Goal: Information Seeking & Learning: Learn about a topic

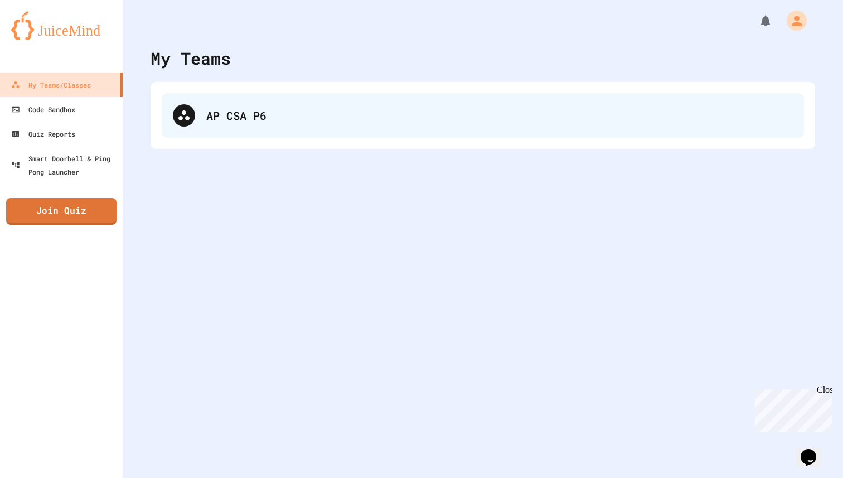
click at [202, 112] on div "AP CSA P6" at bounding box center [483, 115] width 642 height 45
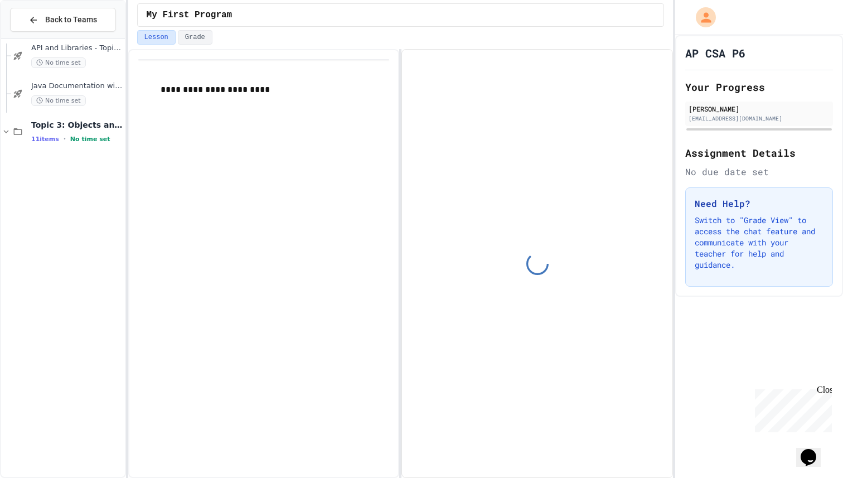
scroll to position [1101, 0]
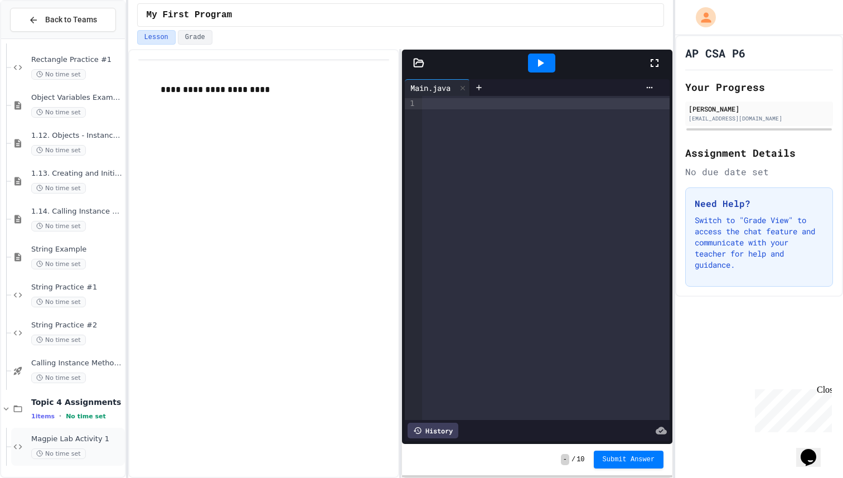
click at [50, 441] on span "Magpie Lab Activity 1" at bounding box center [76, 438] width 91 height 9
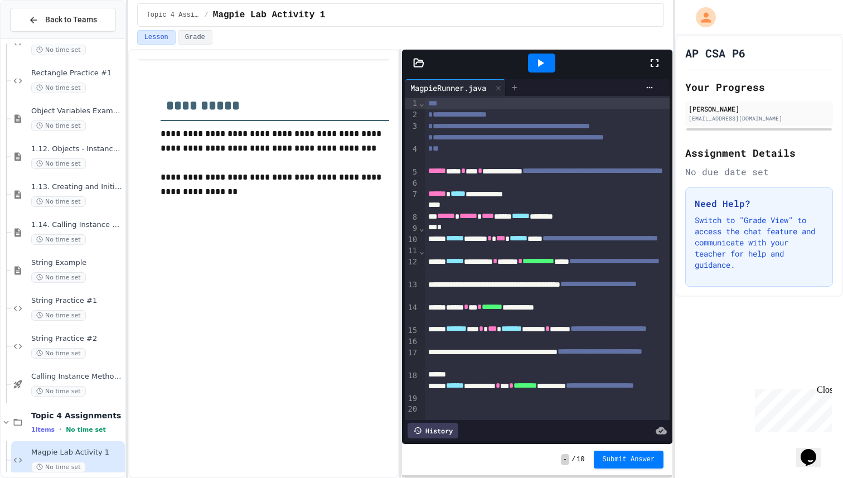
click at [515, 84] on icon at bounding box center [514, 87] width 9 height 9
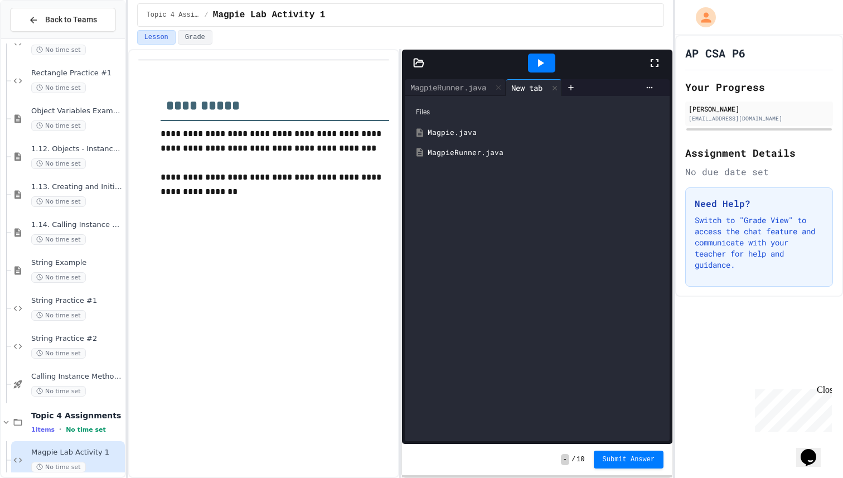
click at [473, 135] on div "Magpie.java" at bounding box center [545, 132] width 235 height 11
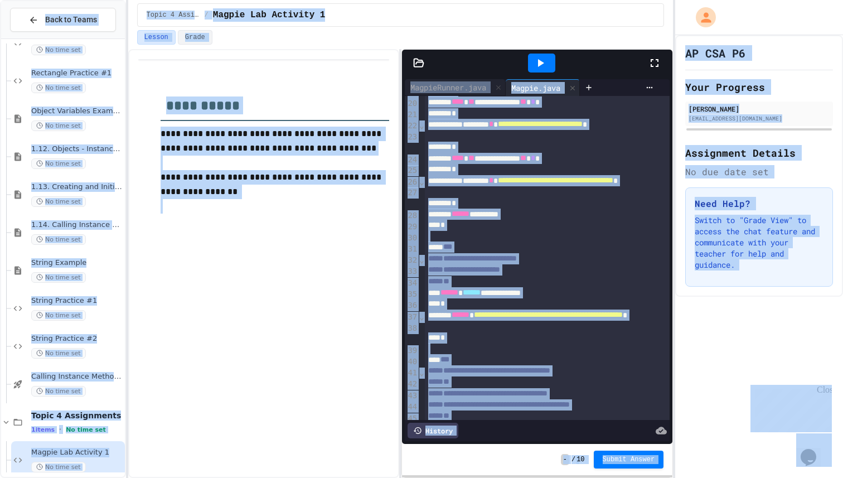
scroll to position [227, 0]
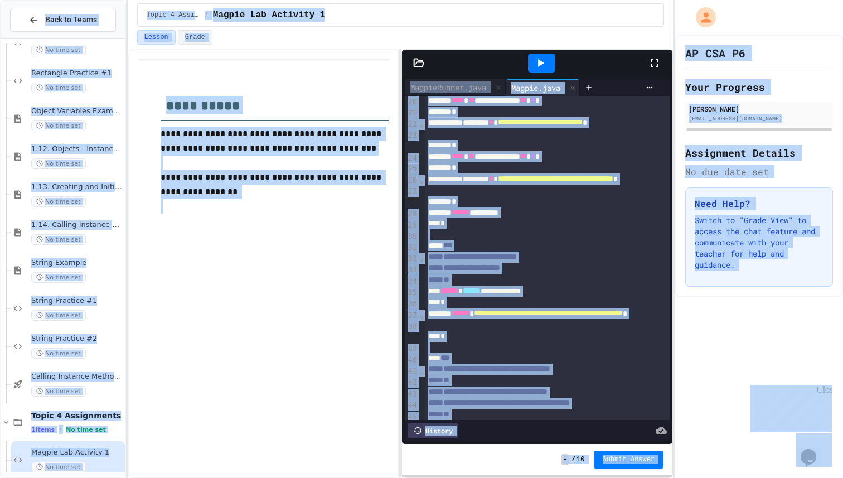
click at [462, 173] on div "*" at bounding box center [547, 167] width 245 height 11
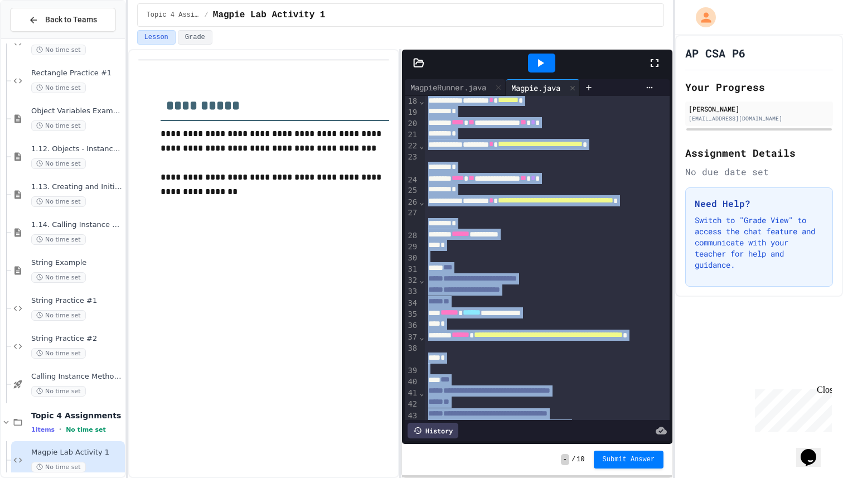
scroll to position [0, 0]
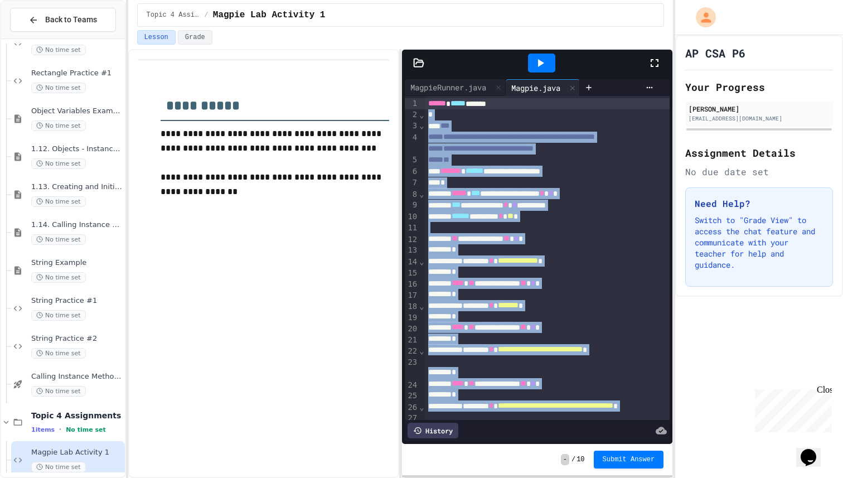
drag, startPoint x: 515, startPoint y: 406, endPoint x: 365, endPoint y: 29, distance: 405.5
click at [365, 29] on div "**********" at bounding box center [400, 239] width 545 height 478
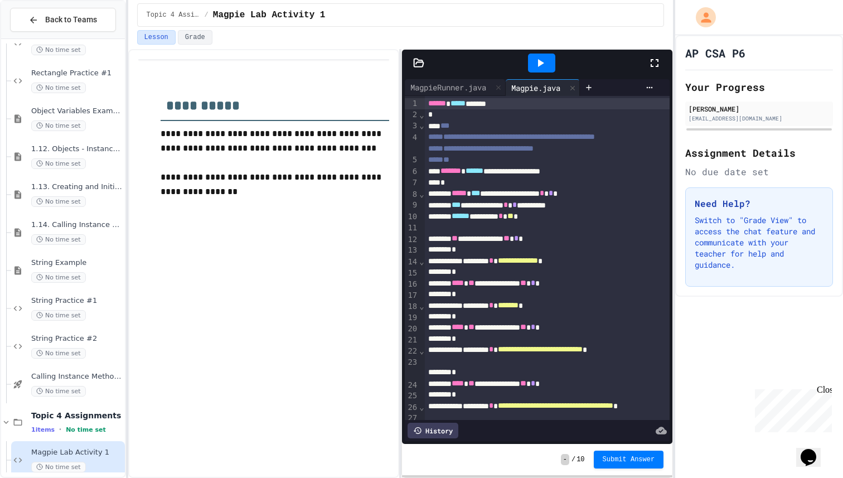
click at [494, 188] on div "*" at bounding box center [547, 182] width 245 height 11
